Goal: Task Accomplishment & Management: Manage account settings

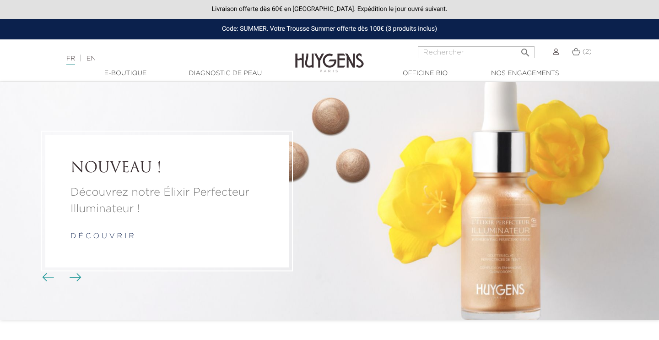
click at [559, 51] on div "(2)" at bounding box center [578, 57] width 38 height 22
click at [555, 53] on img at bounding box center [556, 52] width 6 height 6
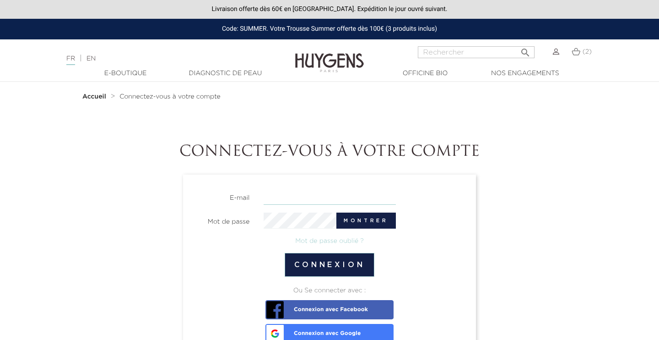
type input "[EMAIL_ADDRESS][DOMAIN_NAME]"
click at [329, 265] on button "Connexion" at bounding box center [330, 265] width 90 height 24
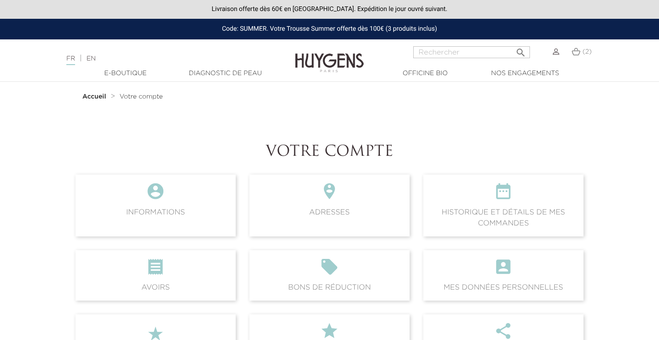
click at [556, 53] on img at bounding box center [556, 52] width 6 height 6
